Goal: Information Seeking & Learning: Learn about a topic

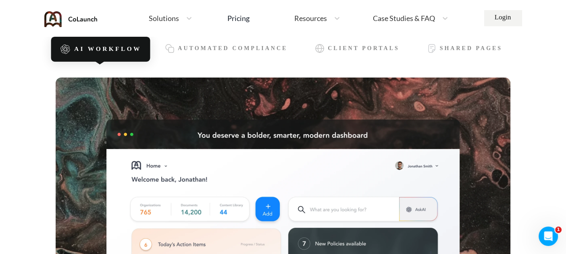
scroll to position [241, 0]
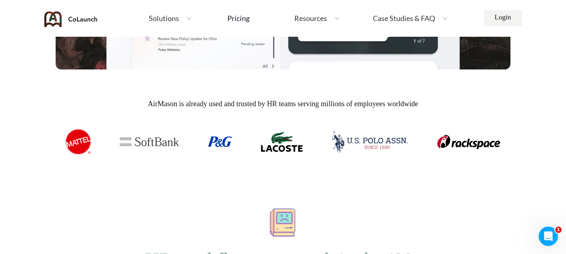
scroll to position [564, 0]
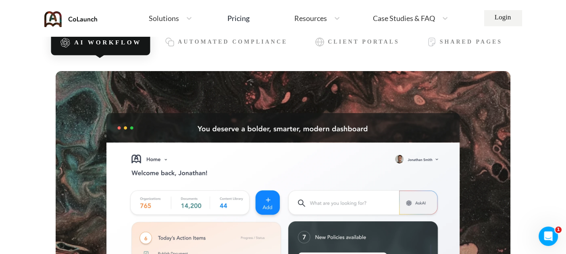
scroll to position [190, 0]
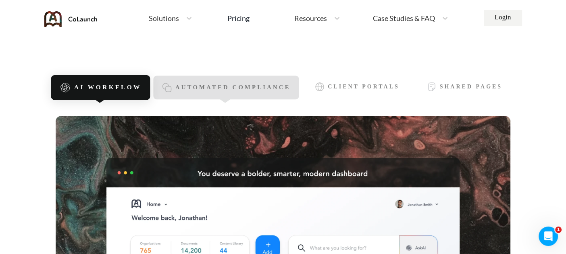
click at [281, 86] on span "Automated Compliance" at bounding box center [232, 87] width 115 height 7
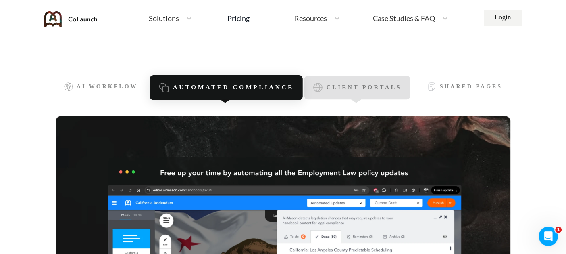
click at [337, 91] on div "Client Portals" at bounding box center [357, 88] width 106 height 24
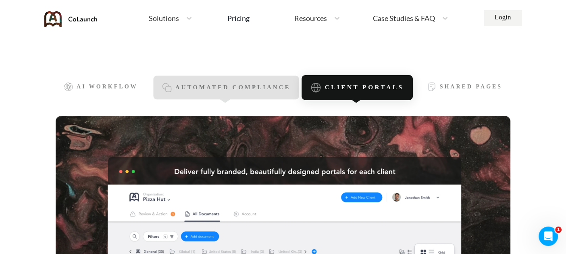
click at [239, 93] on div "Automated Compliance" at bounding box center [227, 88] width 146 height 24
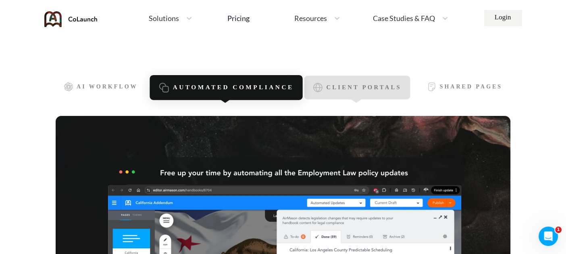
click at [340, 86] on span "Client Portals" at bounding box center [364, 87] width 75 height 7
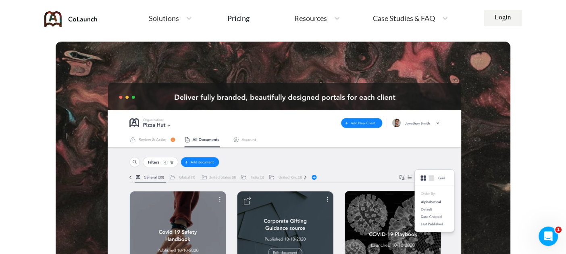
scroll to position [150, 0]
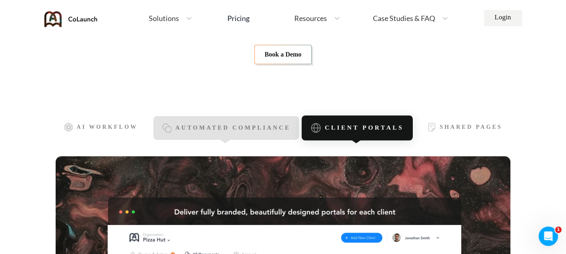
click at [250, 127] on span "Automated Compliance" at bounding box center [232, 128] width 115 height 7
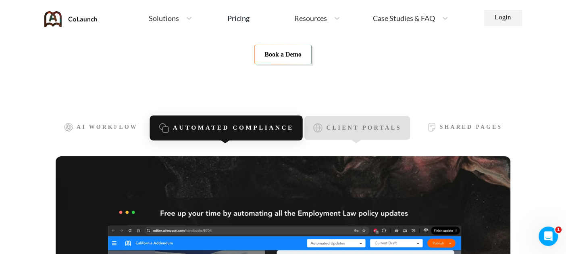
click at [363, 122] on div "Client Portals" at bounding box center [357, 128] width 106 height 24
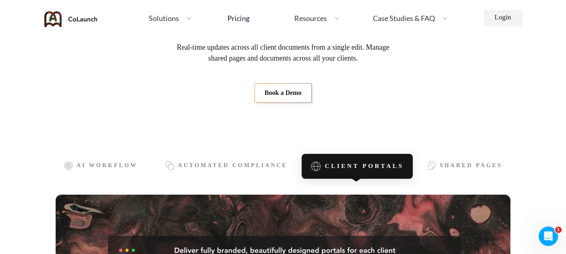
scroll to position [161, 0]
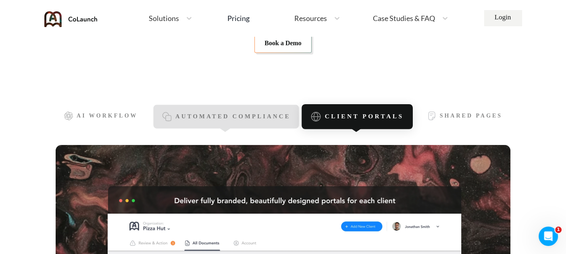
click at [219, 122] on div "Automated Compliance" at bounding box center [227, 117] width 146 height 24
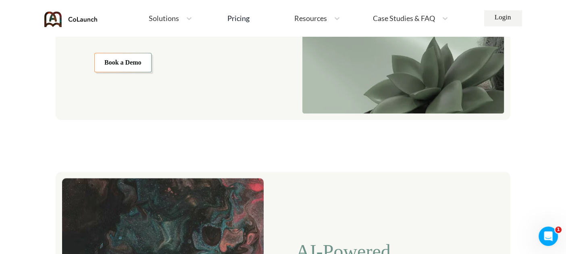
scroll to position [1613, 0]
